Goal: Information Seeking & Learning: Learn about a topic

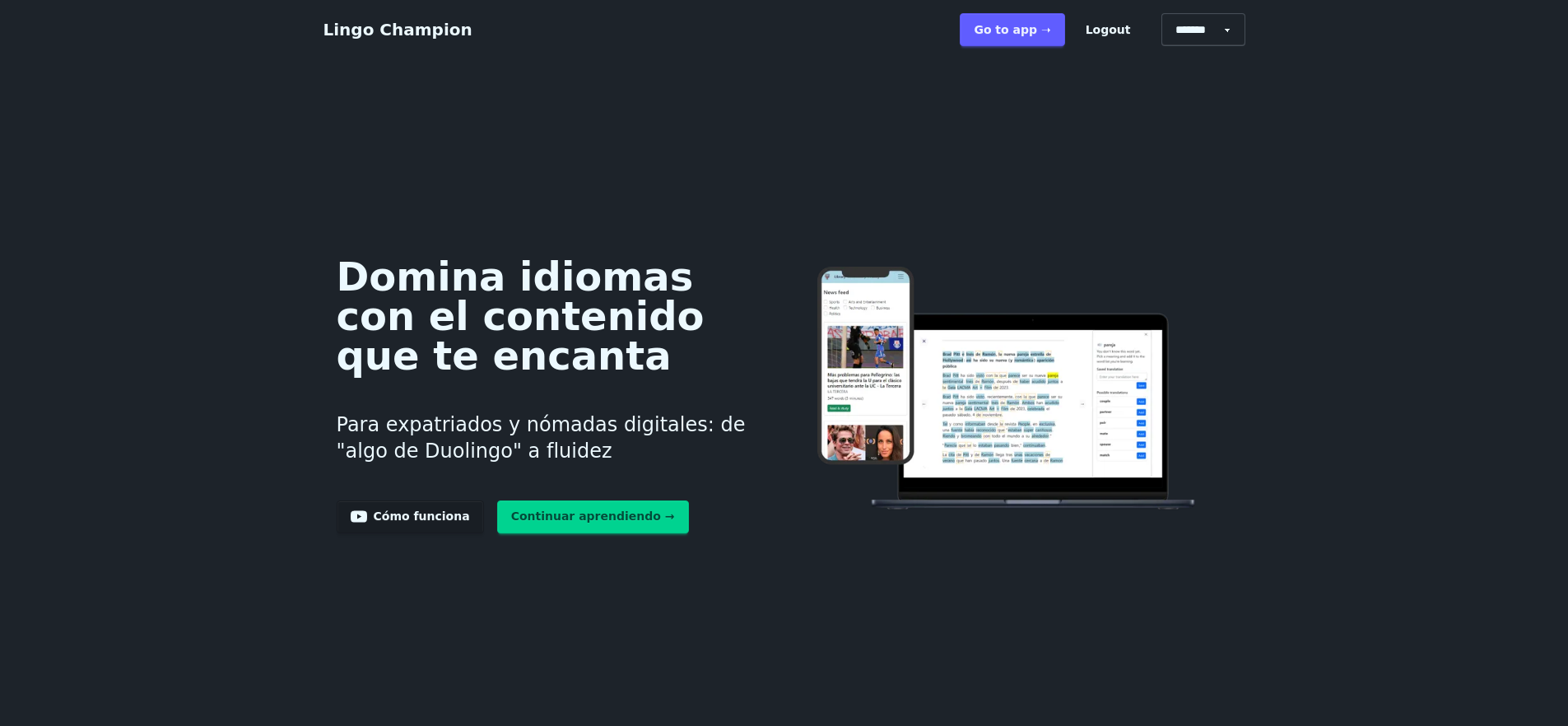
click at [1041, 29] on link "Go to app ➝" at bounding box center [1012, 30] width 105 height 33
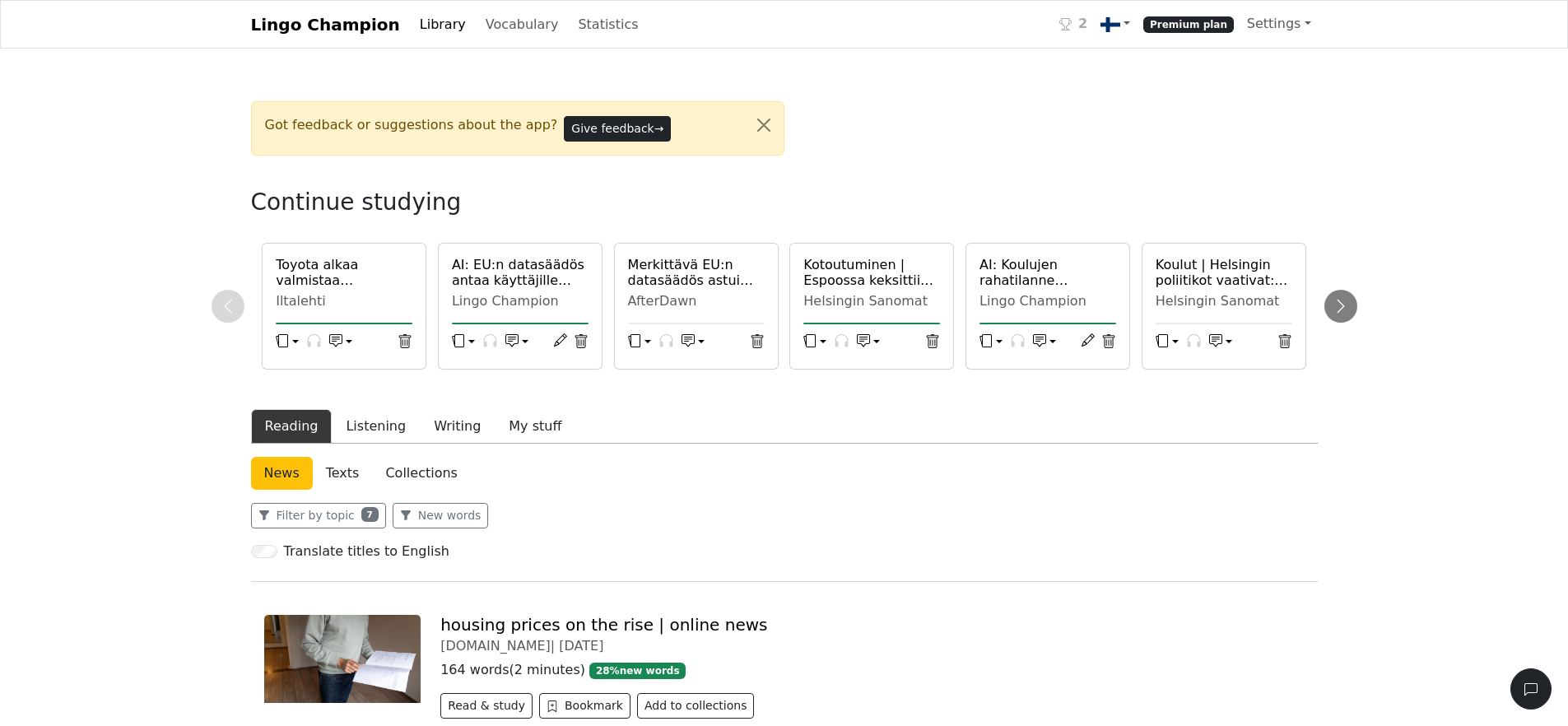
click at [343, 276] on h6 "Toyota alkaa valmistaa sähköautoja Euroopassa - Tänne jätti-investointi menee" at bounding box center [343, 273] width 137 height 31
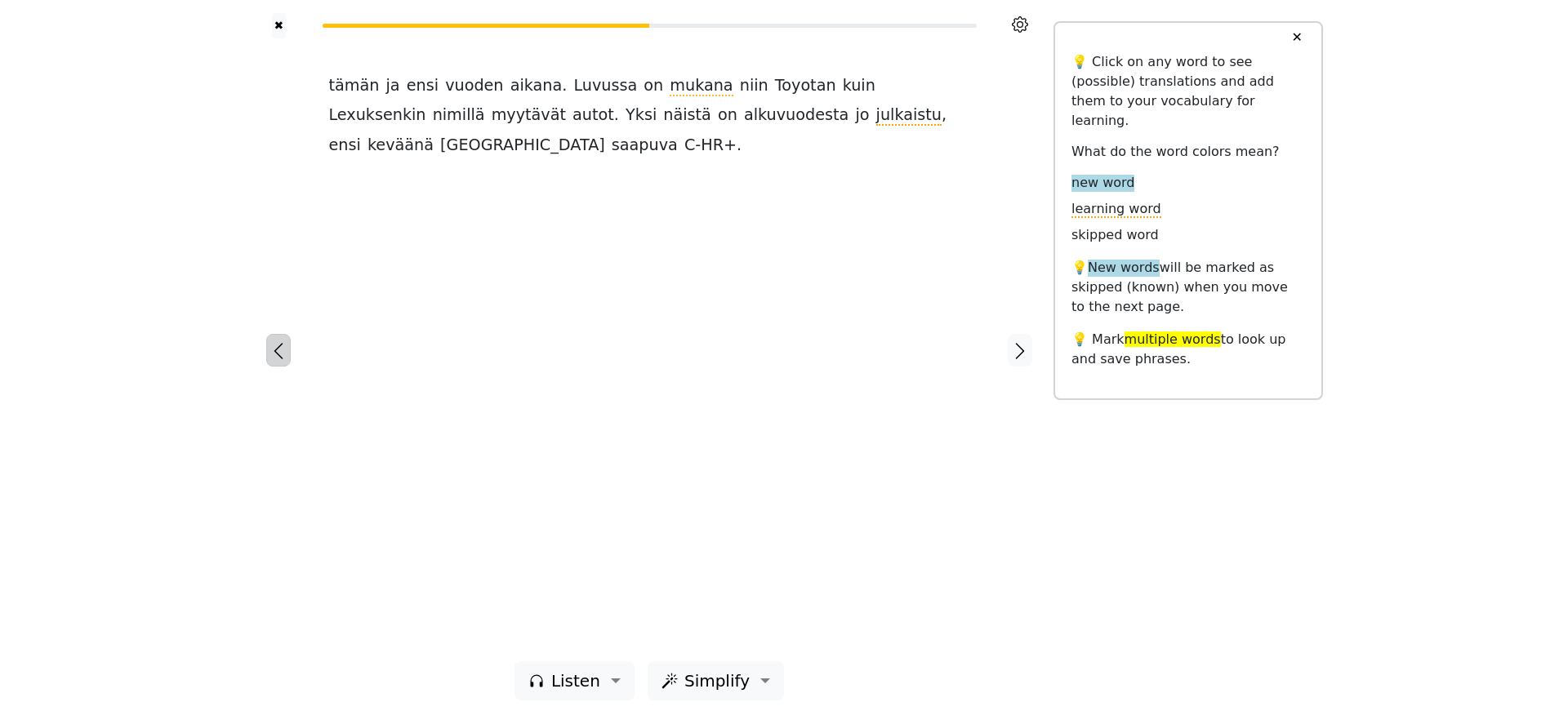
click at [282, 353] on icon "button" at bounding box center [278, 351] width 19 height 19
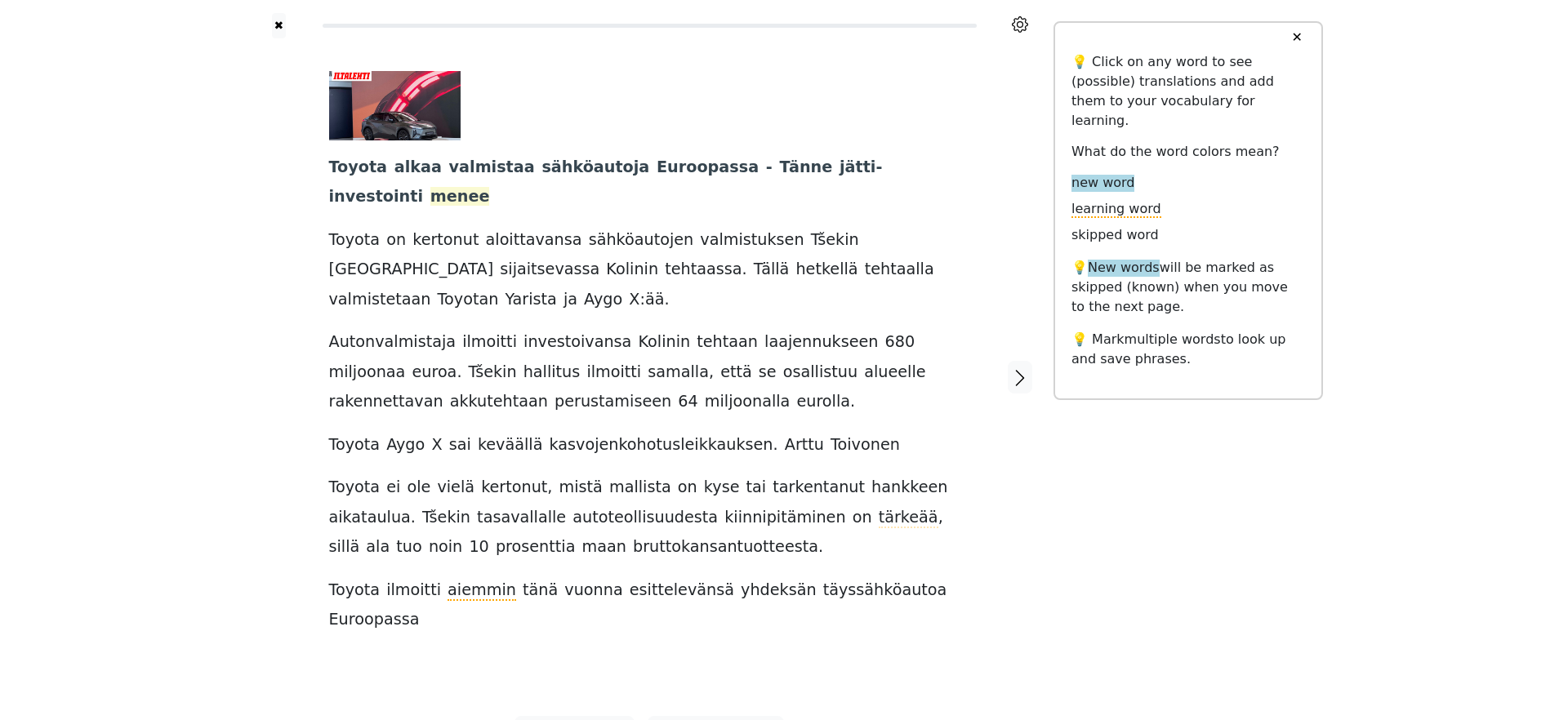
click at [490, 187] on span "menee" at bounding box center [460, 196] width 60 height 20
click at [938, 137] on button "Explain" at bounding box center [940, 140] width 48 height 21
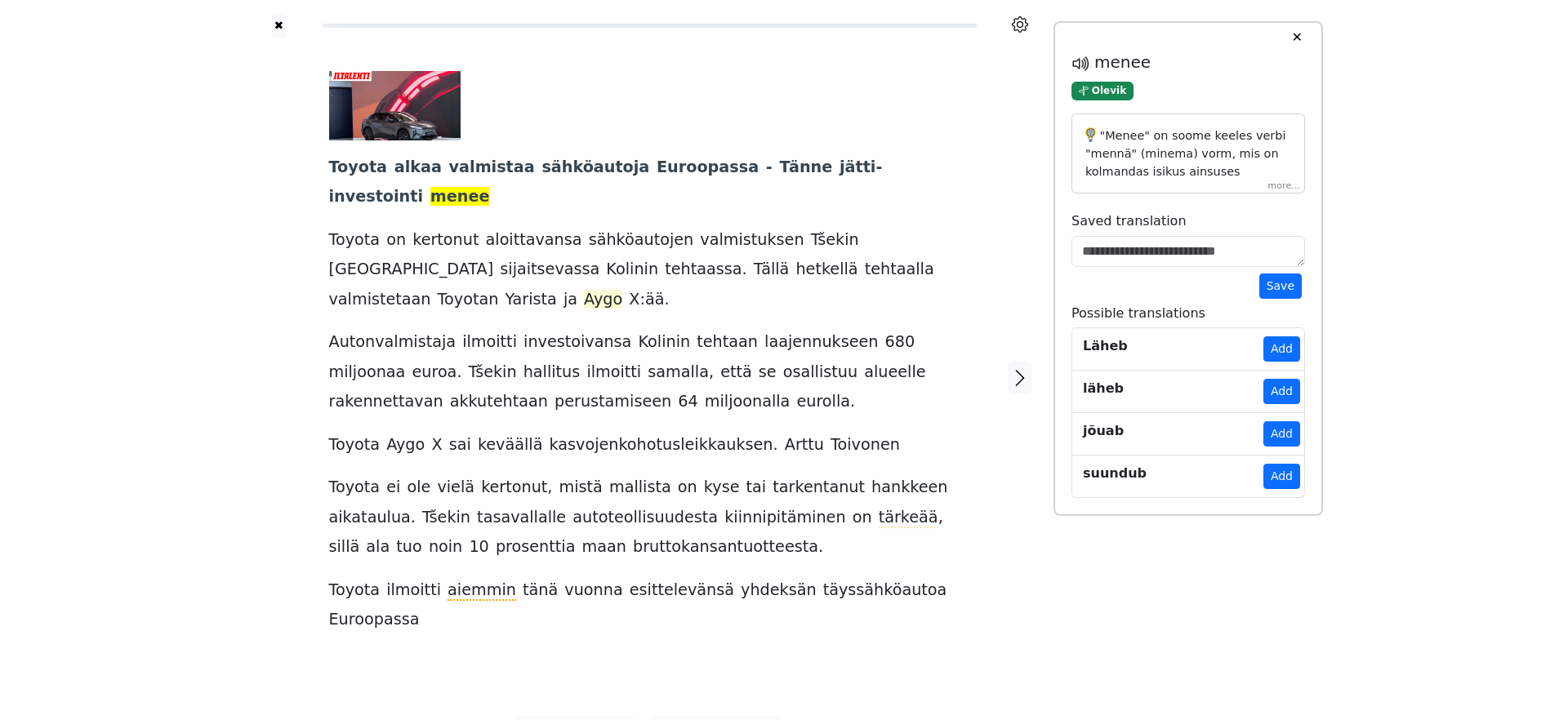
click at [622, 290] on span "Aygo" at bounding box center [603, 299] width 39 height 20
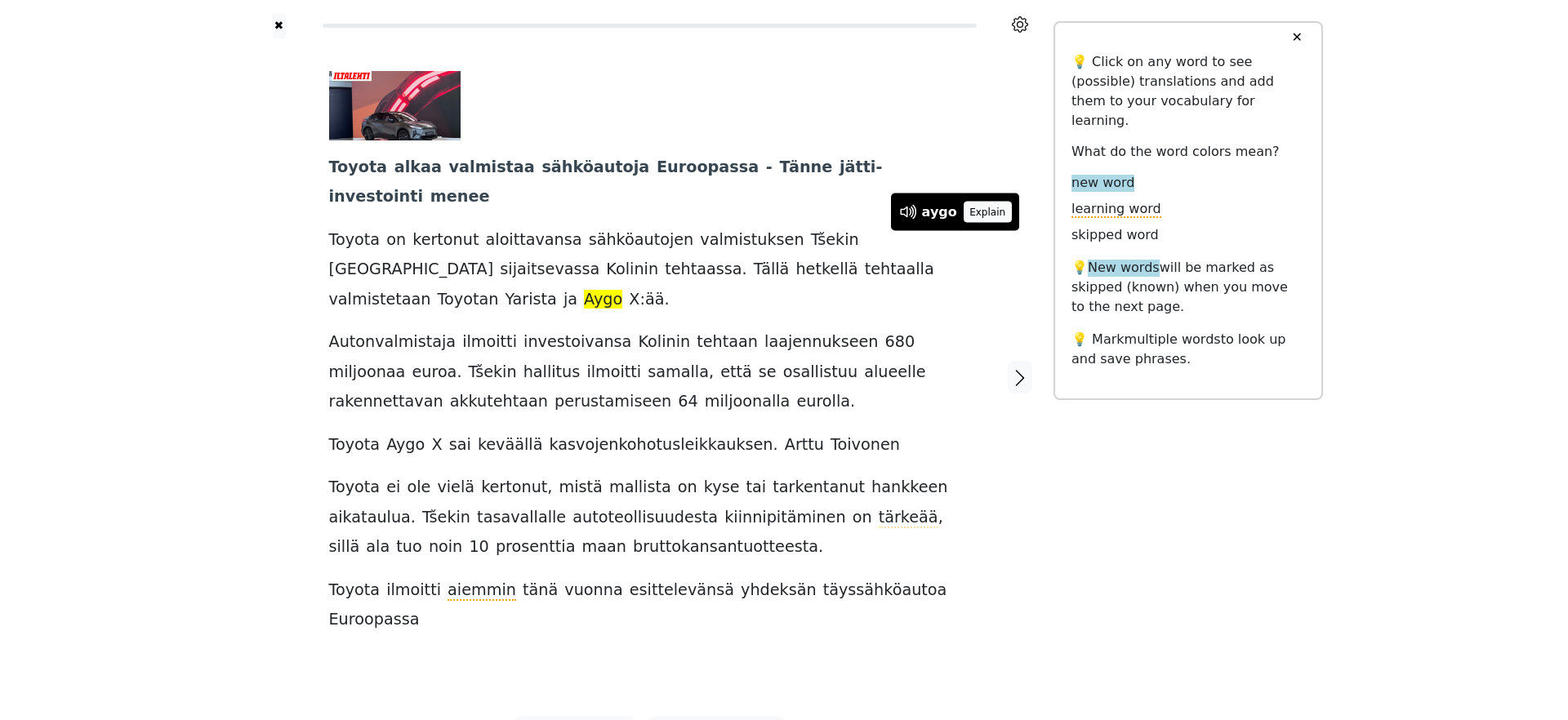
click at [987, 202] on button "Explain" at bounding box center [988, 213] width 48 height 21
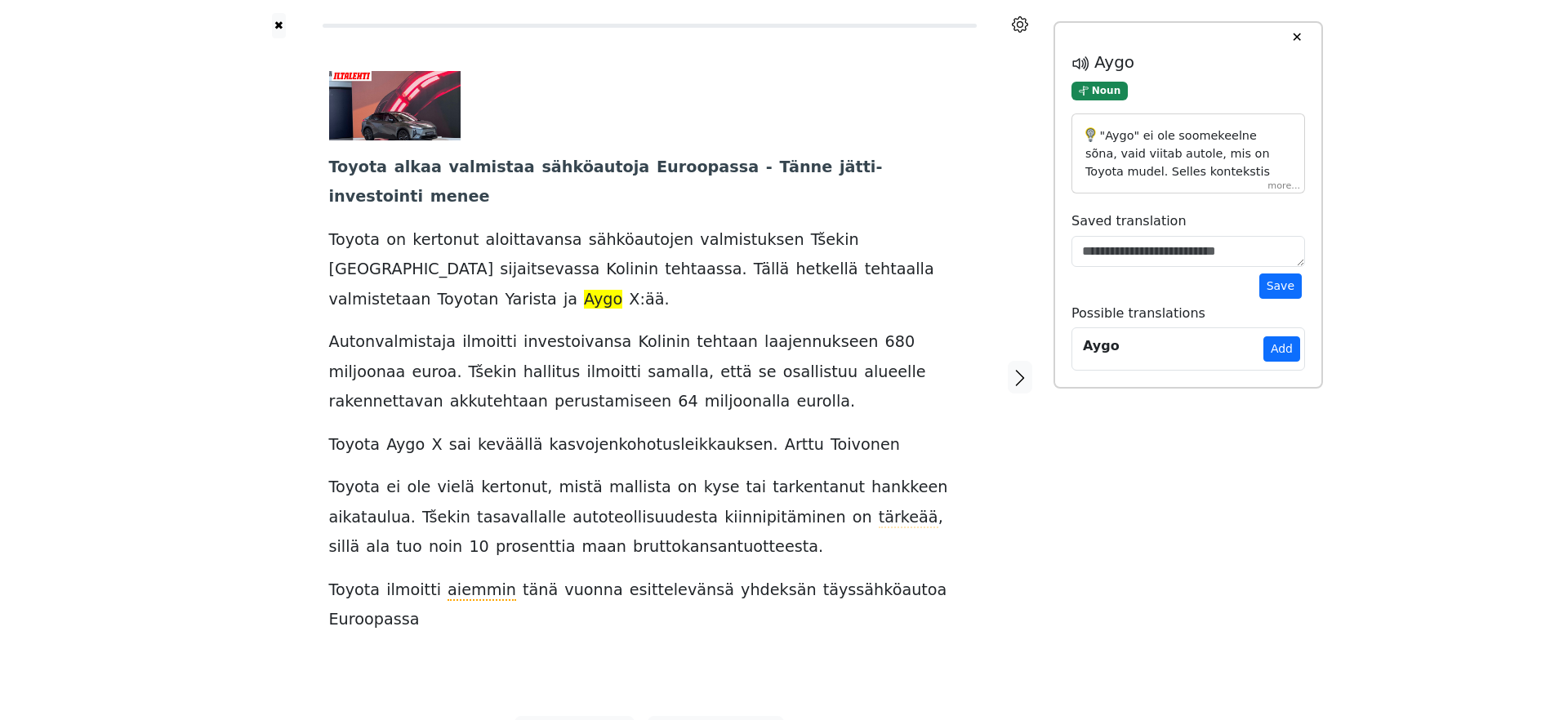
click at [1287, 189] on div ""Aygo" ei ole soomekeelne sõna, vaid viitab autole, mis on Toyota mudel. Selles…" at bounding box center [1188, 154] width 234 height 81
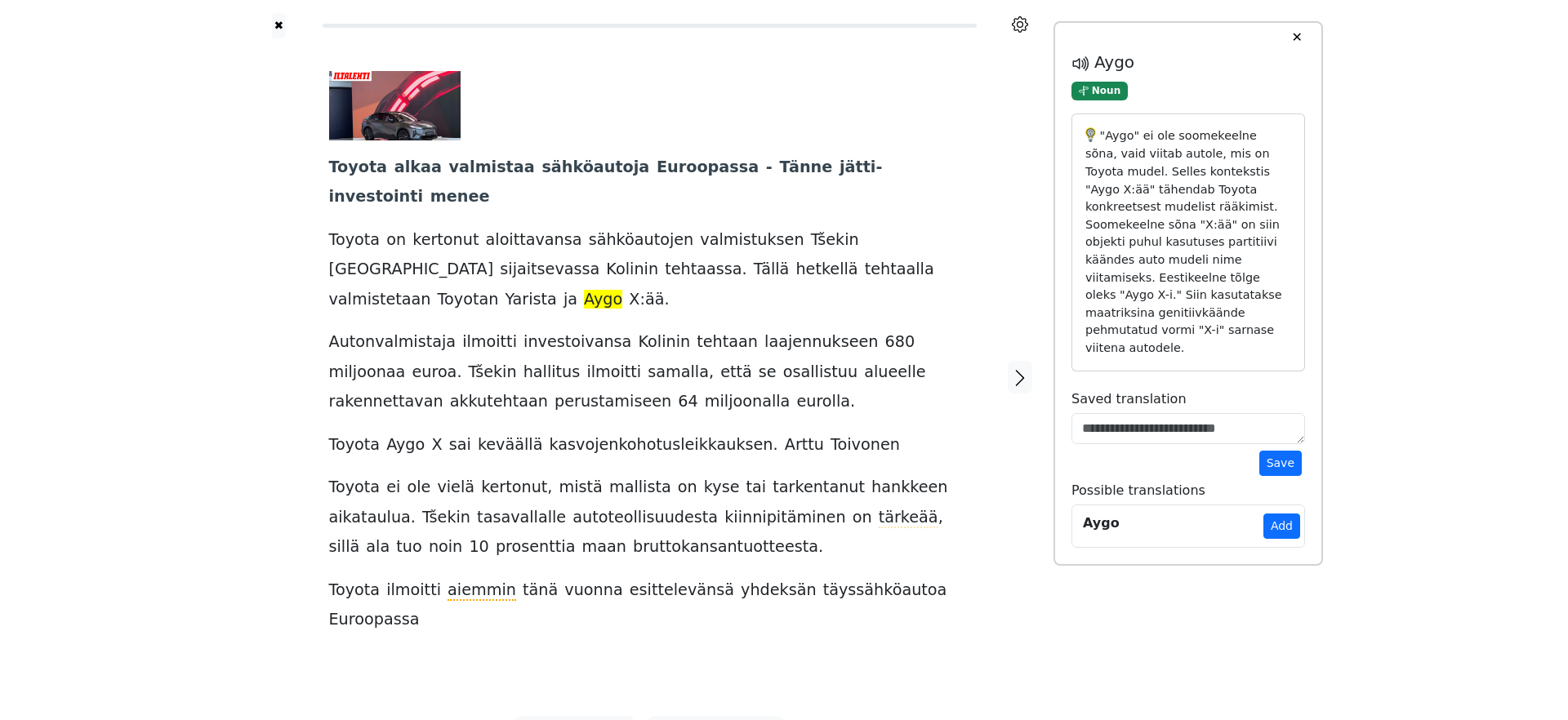
click at [1272, 204] on p ""Aygo" ei ole soomekeelne sõna, vaid viitab autole, mis on Toyota mudel. Selles…" at bounding box center [1188, 242] width 206 height 230
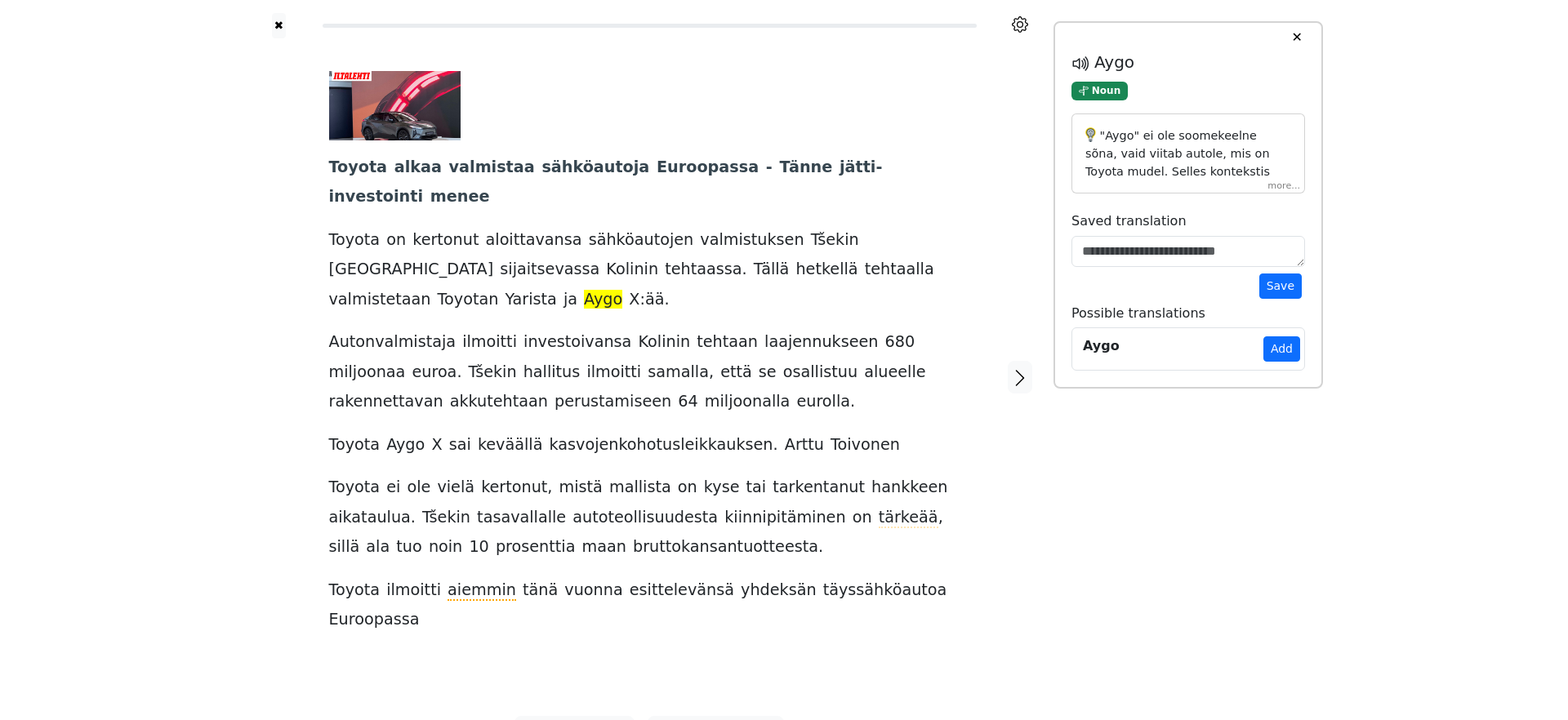
click at [1266, 177] on p ""Aygo" ei ole soomekeelne sõna, vaid viitab autole, mis on Toyota mudel. Selles…" at bounding box center [1188, 242] width 206 height 230
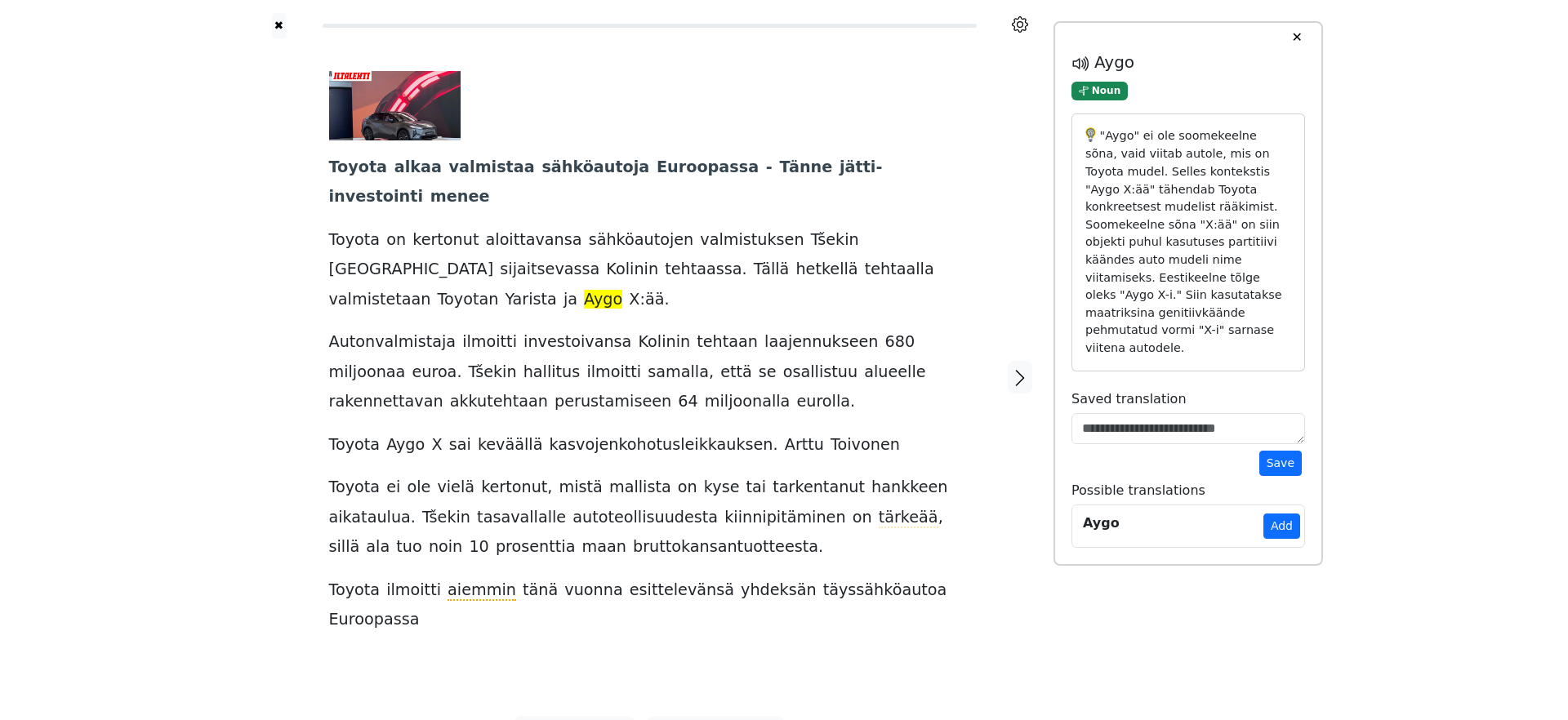
click at [1268, 189] on p ""Aygo" ei ole soomekeelne sõna, vaid viitab autole, mis on Toyota mudel. Selles…" at bounding box center [1188, 242] width 206 height 230
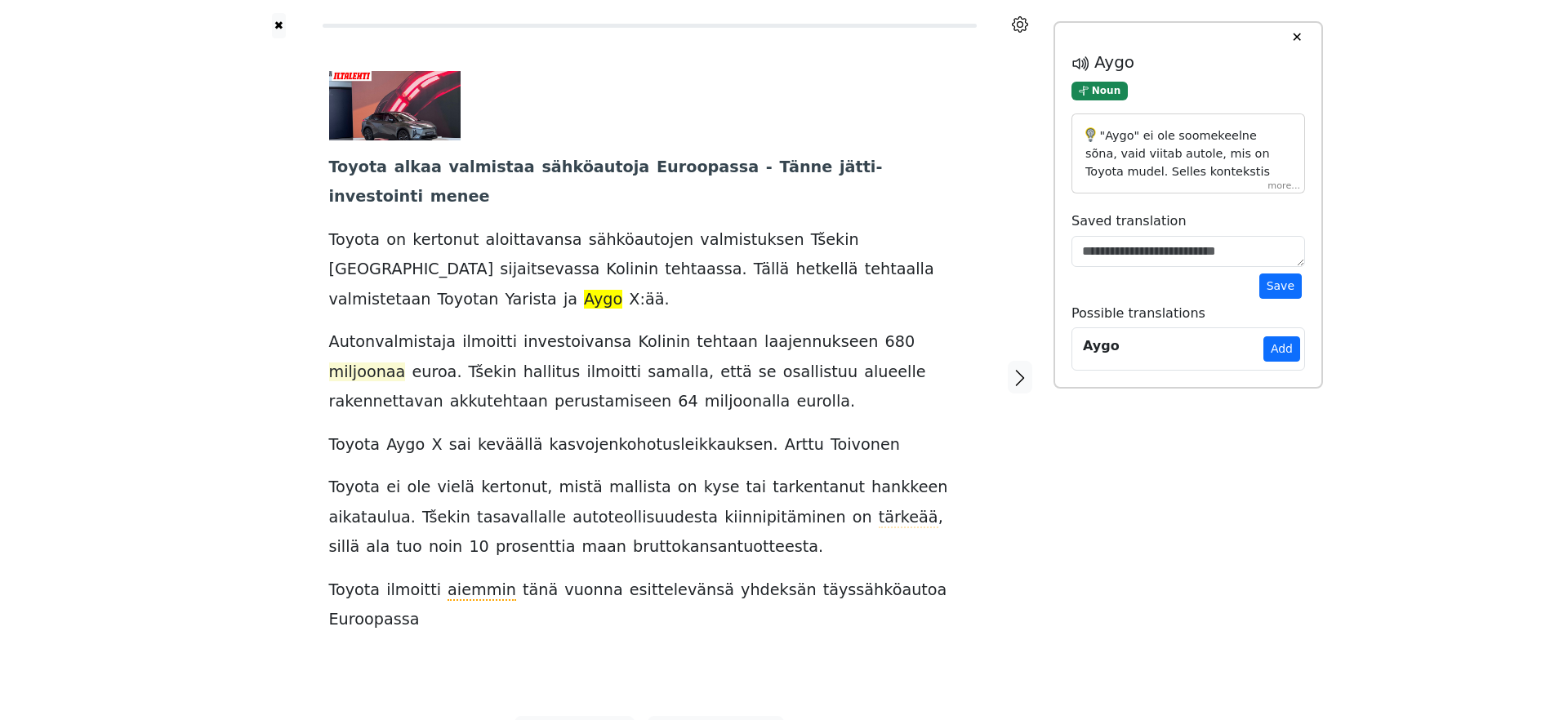
click at [406, 363] on span "miljoonaa" at bounding box center [368, 373] width 77 height 20
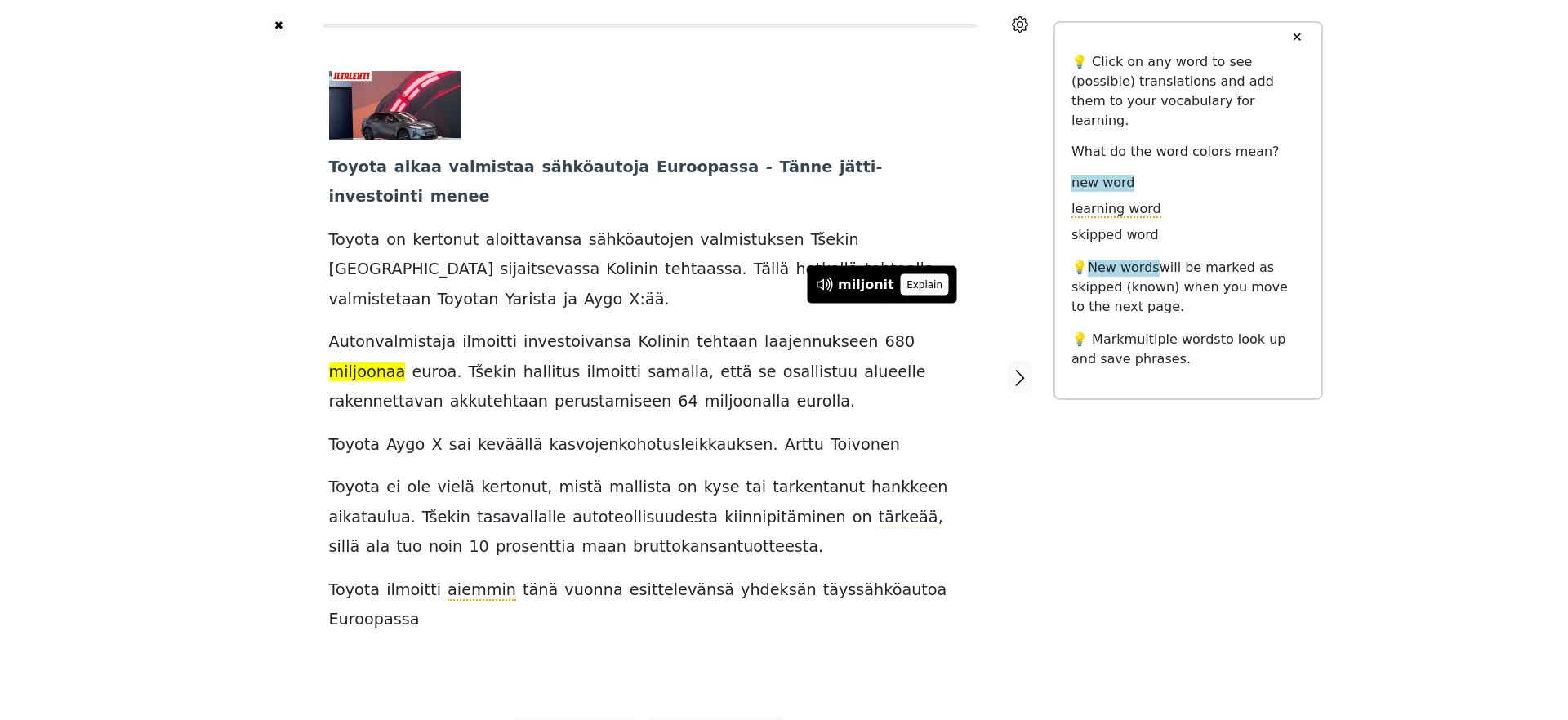
click at [928, 285] on button "Explain" at bounding box center [925, 285] width 48 height 21
